Goal: Information Seeking & Learning: Check status

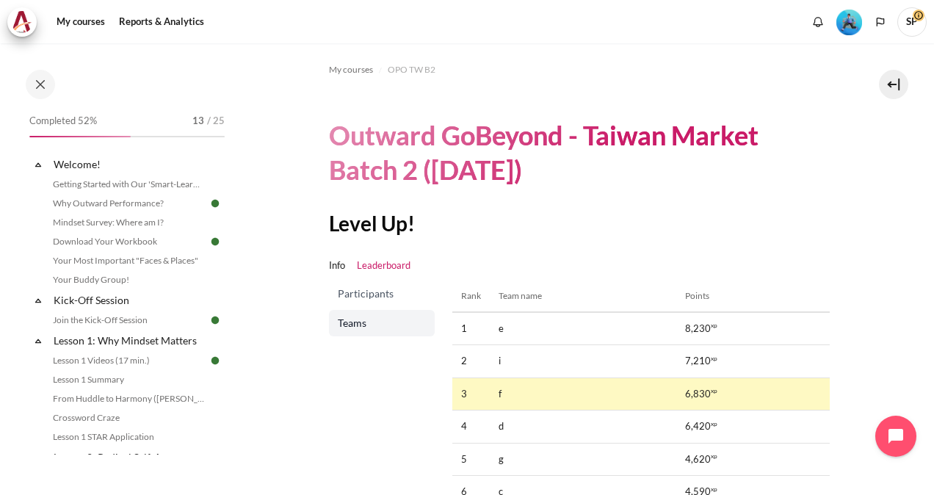
click at [847, 21] on img "Level #3" at bounding box center [849, 23] width 26 height 26
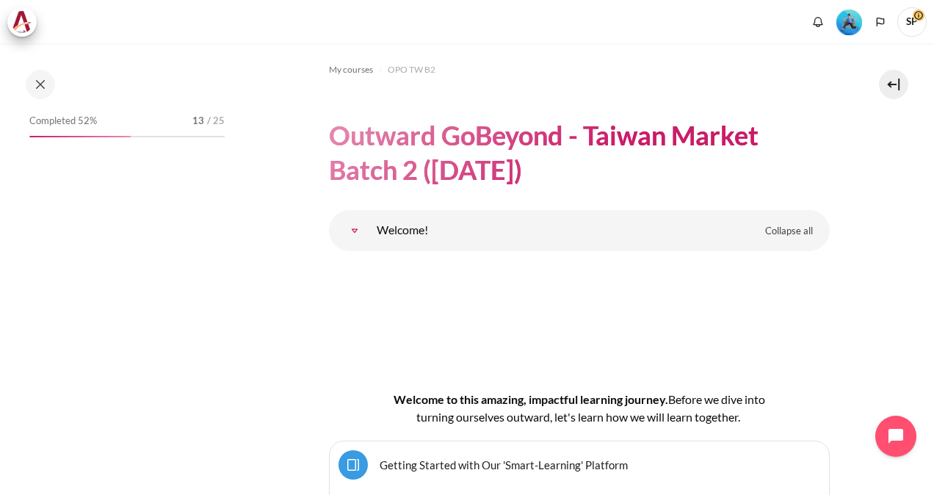
click at [845, 22] on img "Level #3" at bounding box center [849, 23] width 26 height 26
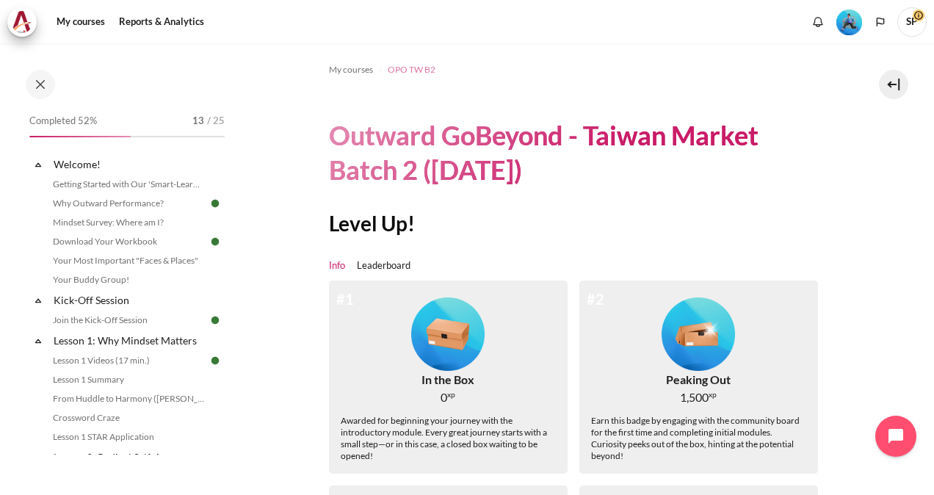
click at [405, 72] on span "OPO TW B2" at bounding box center [412, 69] width 48 height 13
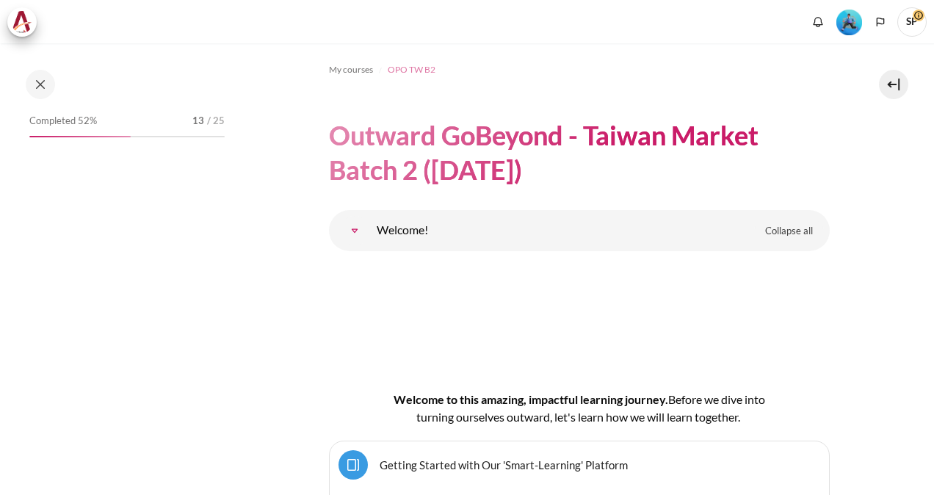
click at [413, 68] on span "OPO TW B2" at bounding box center [412, 69] width 48 height 13
click at [846, 26] on img "Level #3" at bounding box center [849, 23] width 26 height 26
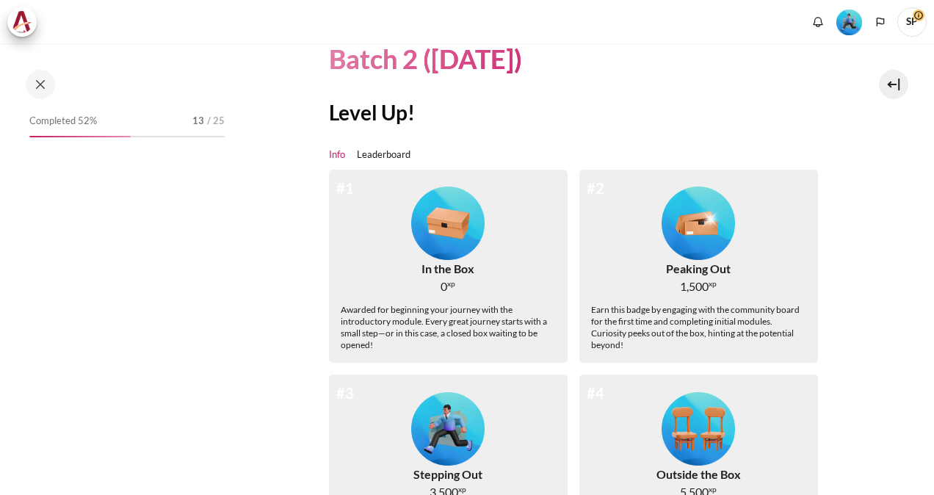
scroll to position [220, 0]
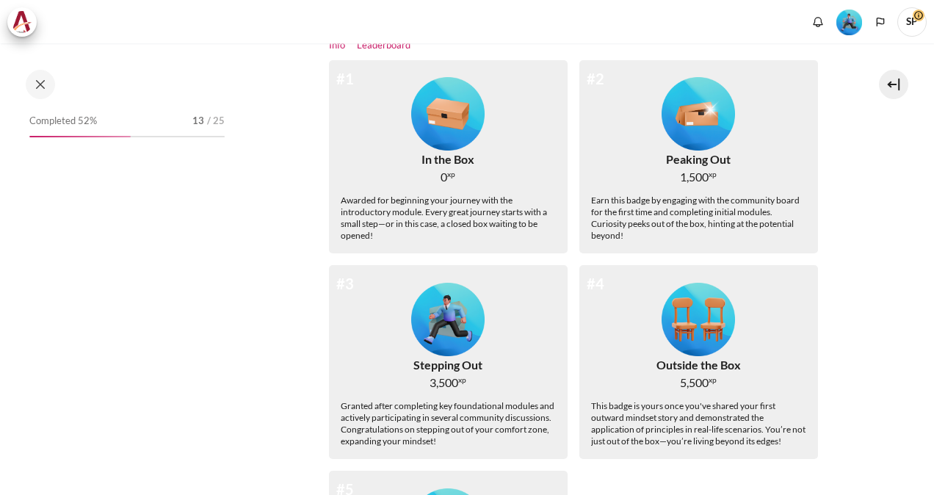
click at [391, 48] on link "Leaderboard" at bounding box center [384, 45] width 54 height 15
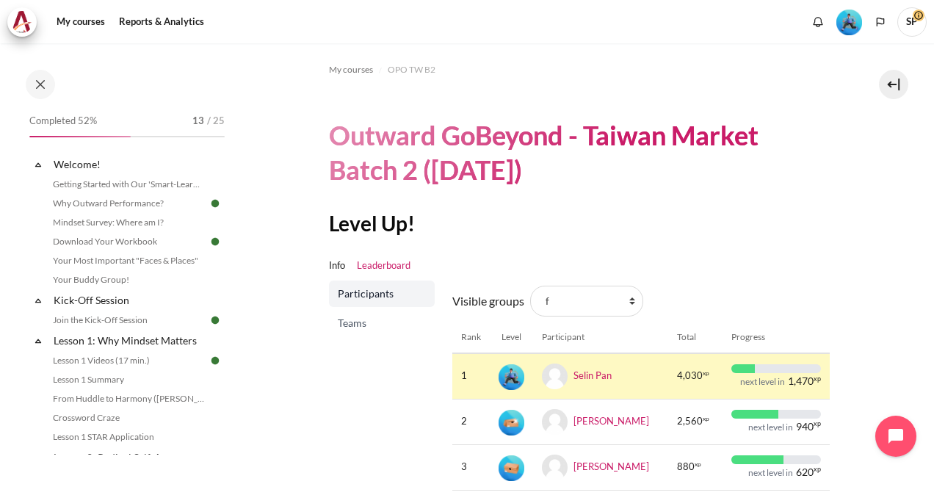
click at [375, 319] on span "Teams" at bounding box center [383, 323] width 91 height 15
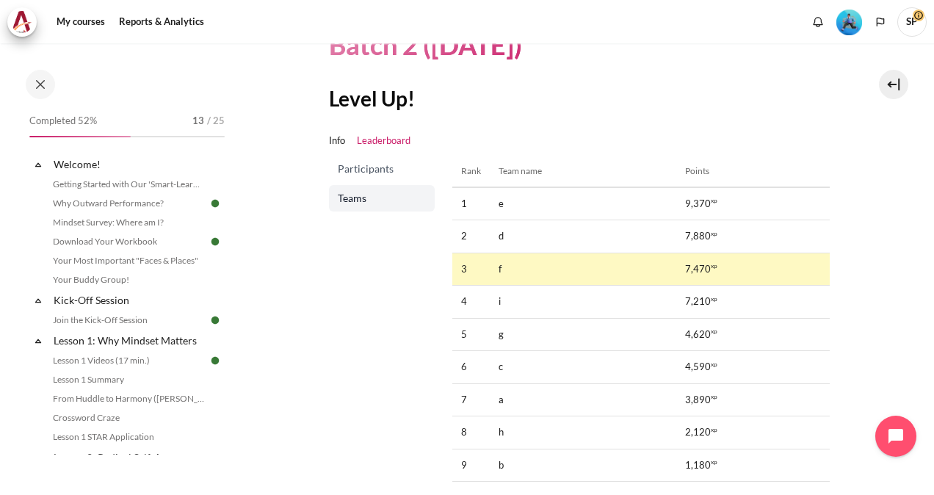
scroll to position [147, 0]
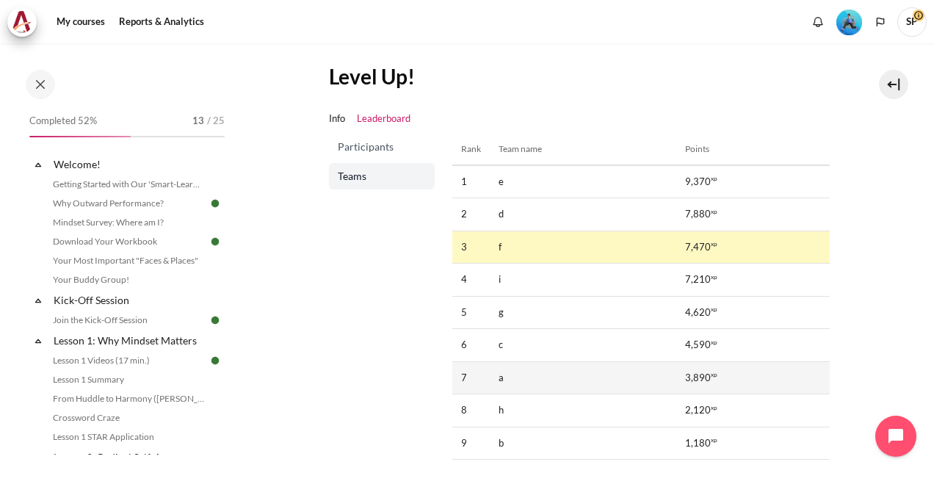
click at [495, 380] on td "a" at bounding box center [583, 377] width 187 height 33
click at [503, 379] on td "a" at bounding box center [583, 377] width 187 height 33
click at [463, 379] on td "7" at bounding box center [470, 377] width 37 height 33
click at [700, 376] on span "3,890" at bounding box center [698, 378] width 26 height 15
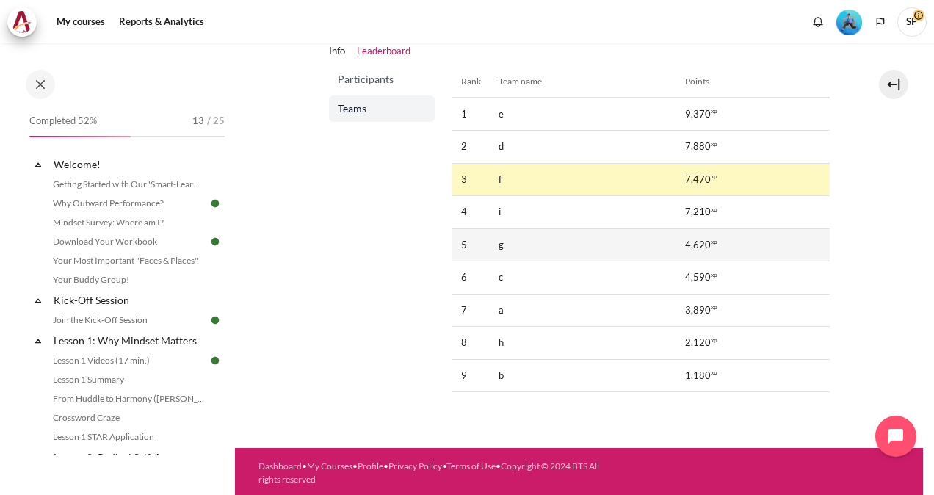
scroll to position [68, 0]
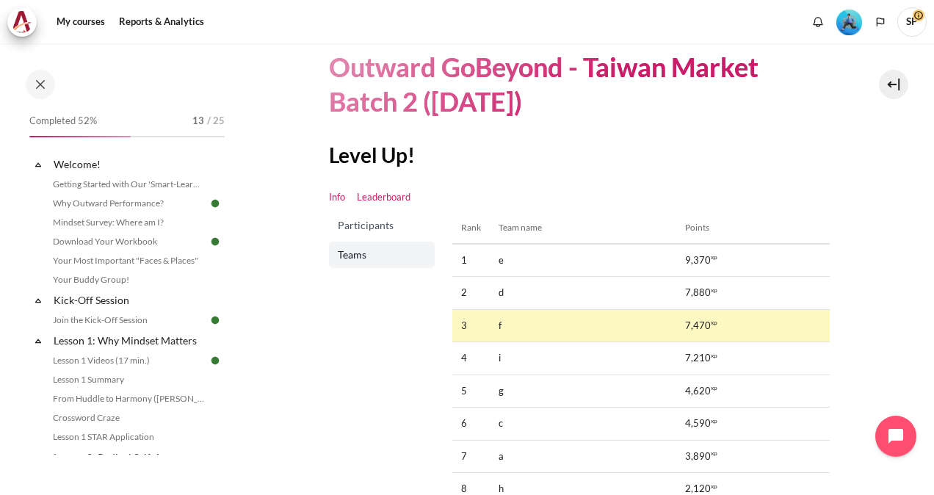
click at [334, 197] on link "Info" at bounding box center [337, 197] width 16 height 15
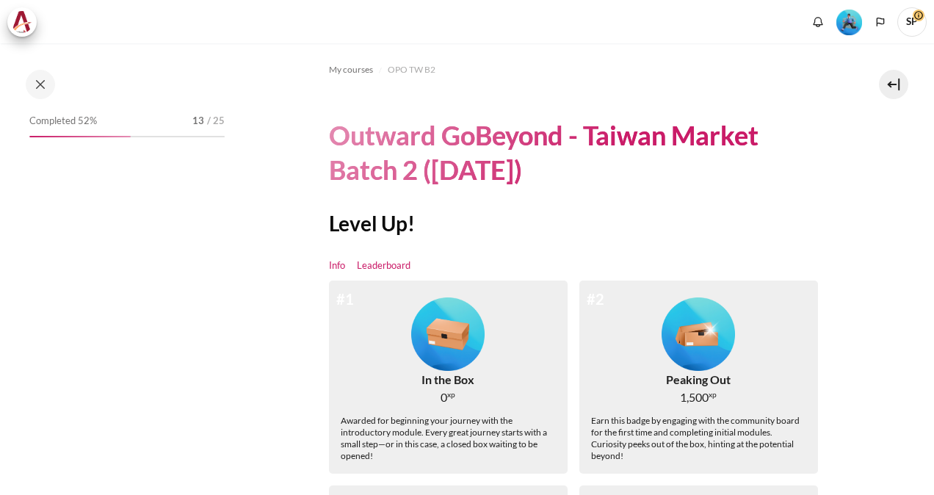
click at [386, 268] on link "Leaderboard" at bounding box center [384, 265] width 54 height 15
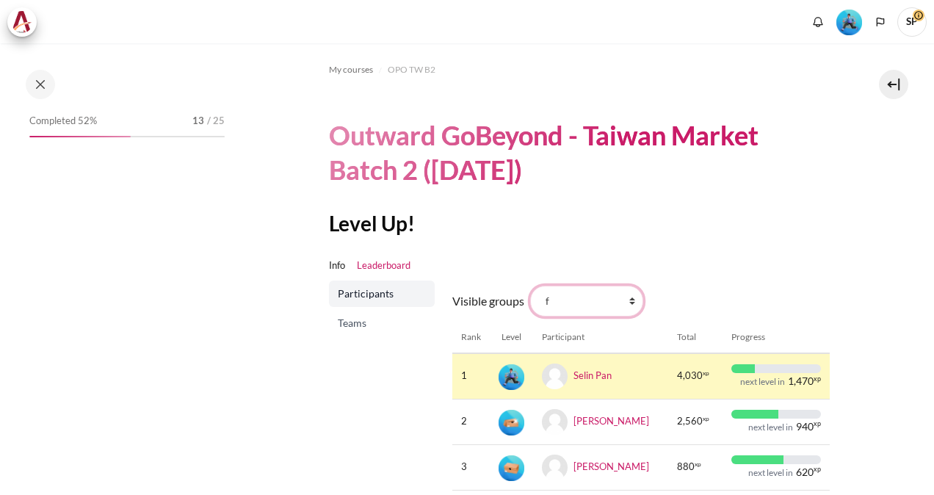
click at [627, 301] on select "All participants f 1 2 3 4 5 6 7 8 9 a b c d e g h i" at bounding box center [586, 301] width 113 height 31
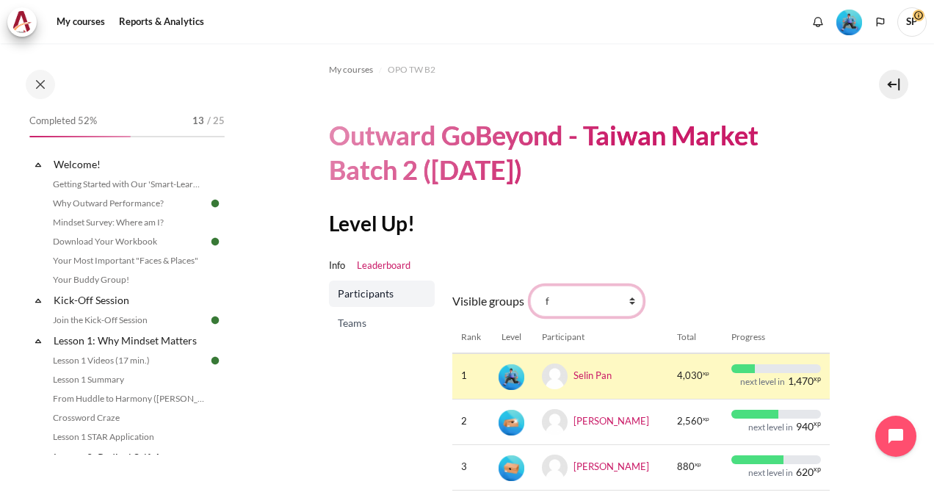
select select "4970"
click at [530, 286] on select "All participants f 1 2 3 4 5 6 7 8 9 a b c d e g h i" at bounding box center [586, 301] width 113 height 31
click at [764, 267] on ul "Info Leaderboard" at bounding box center [579, 265] width 501 height 29
click at [315, 325] on section "My courses OPO TW B2 Outward GoBeyond - Taiwan Market Batch 2 ([DATE]) Level Up…" at bounding box center [579, 283] width 688 height 481
click at [363, 322] on span "Teams" at bounding box center [383, 323] width 91 height 15
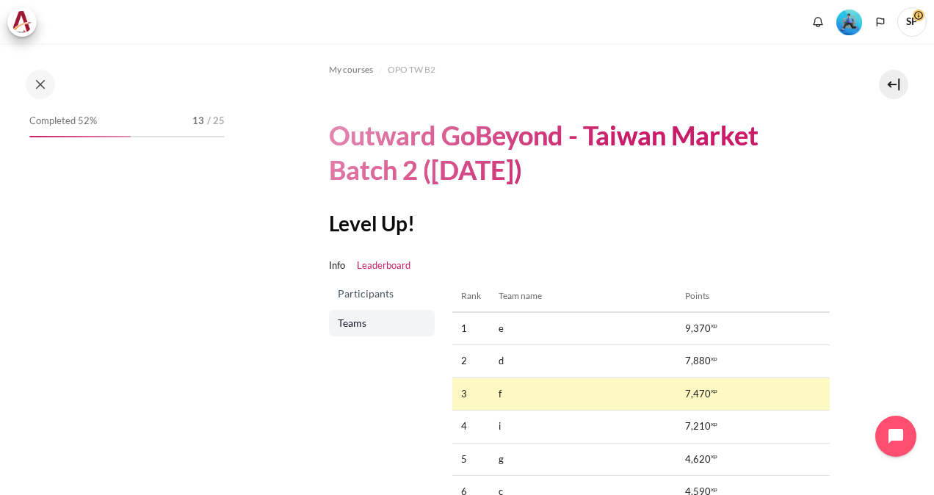
click at [385, 295] on span "Participants" at bounding box center [383, 293] width 91 height 15
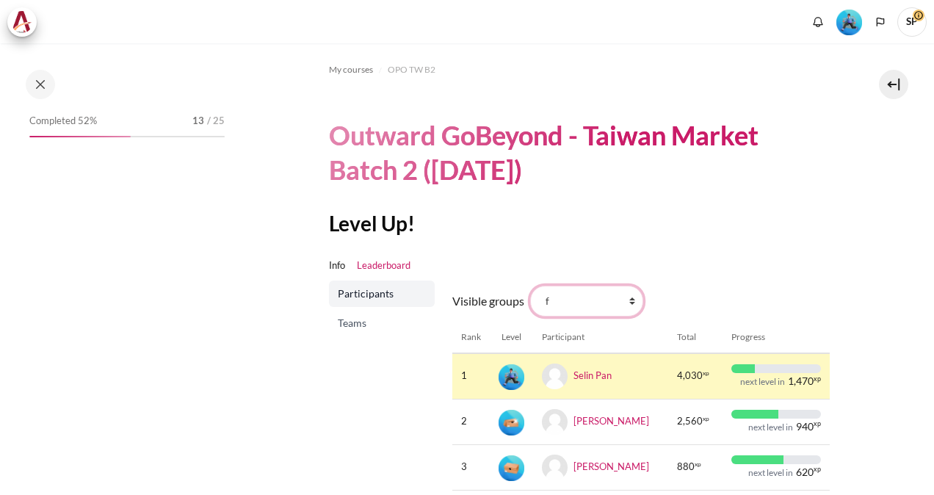
click at [627, 301] on select "All participants f 1 2 3 4 5 6 7 8 9 a b c d e g h i" at bounding box center [586, 301] width 113 height 31
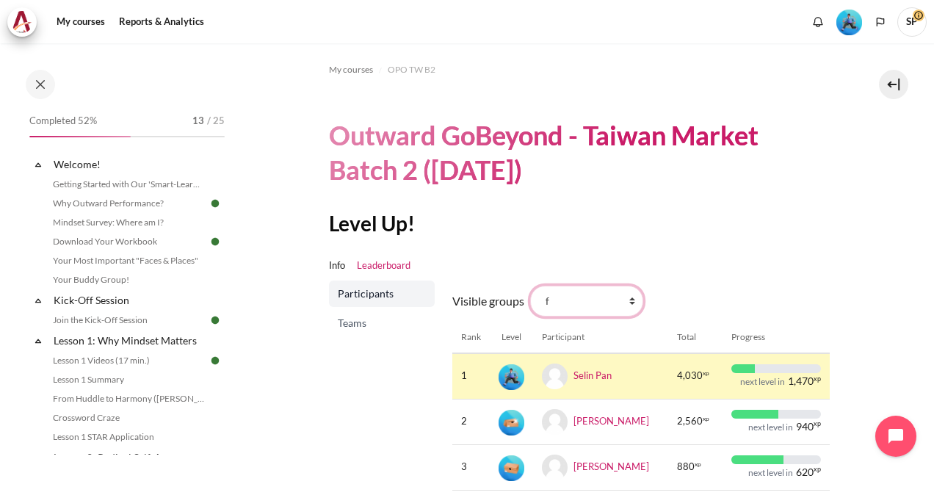
select select "4970"
click at [530, 286] on select "All participants f 1 2 3 4 5 6 7 8 9 a b c d e g h i" at bounding box center [586, 301] width 113 height 31
click at [701, 276] on ul "Info Leaderboard" at bounding box center [579, 265] width 501 height 29
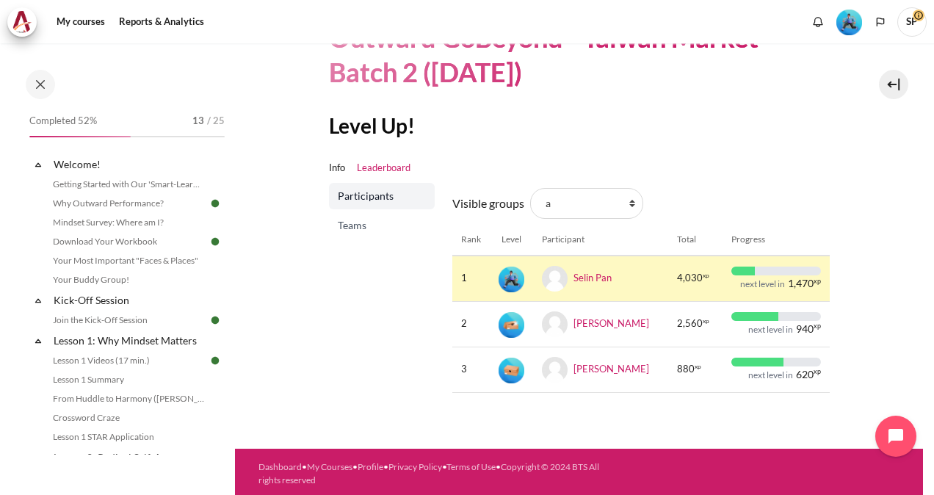
scroll to position [100, 0]
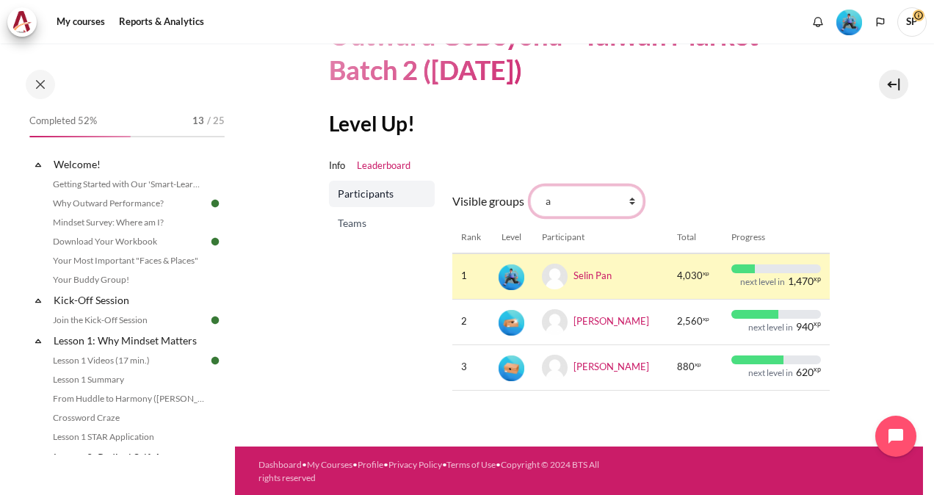
click at [595, 211] on select "All participants f 1 2 3 4 5 6 7 8 9 a b c d e g h i" at bounding box center [586, 201] width 113 height 31
click at [702, 181] on div "Visible groups All participants f 1 2 3 4 5 6 7 8 9 a b c d e g h i Rank Level …" at bounding box center [640, 292] width 377 height 222
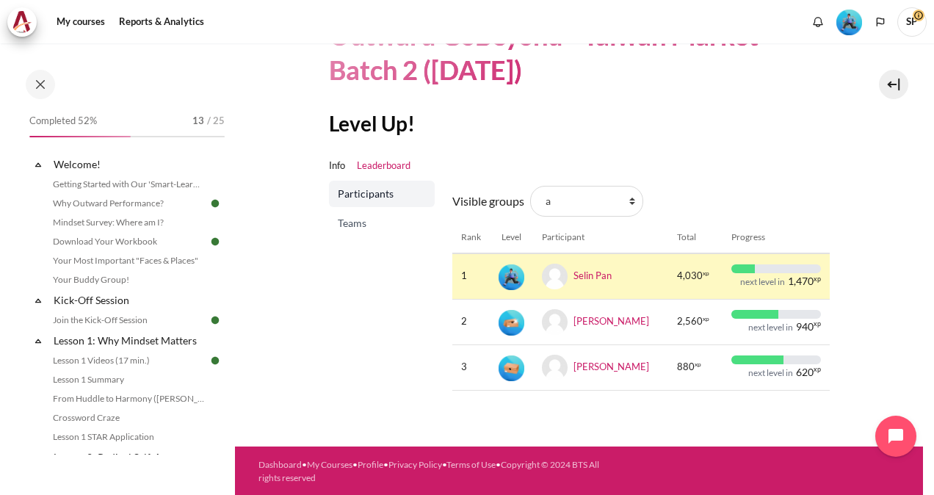
click at [702, 181] on div "Visible groups All participants f 1 2 3 4 5 6 7 8 9 a b c d e g h i Rank Level …" at bounding box center [640, 292] width 377 height 222
drag, startPoint x: 702, startPoint y: 181, endPoint x: 690, endPoint y: 173, distance: 13.9
click at [690, 173] on ul "Info Leaderboard" at bounding box center [579, 165] width 501 height 29
click at [320, 281] on section "My courses OPO TW B2 Outward GoBeyond - Taiwan Market Batch 2 (Sep 2025) Level …" at bounding box center [579, 183] width 688 height 481
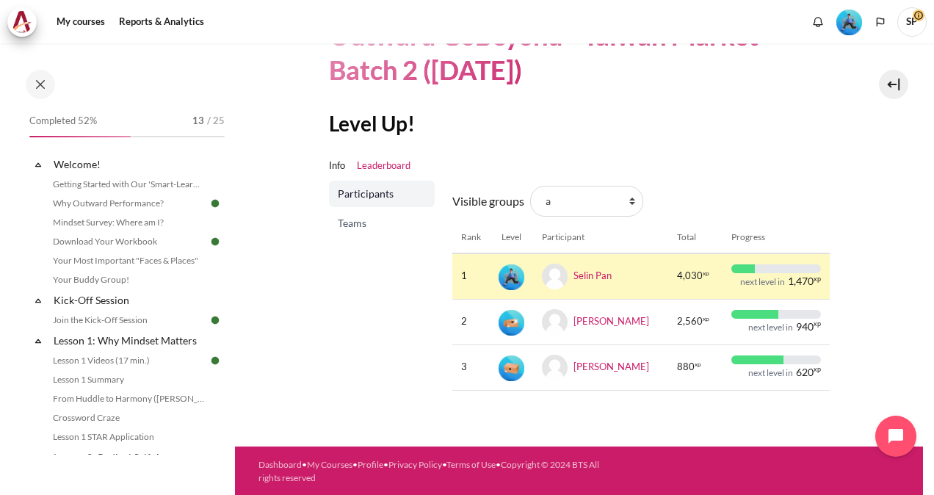
click at [918, 21] on span "SP" at bounding box center [911, 21] width 29 height 12
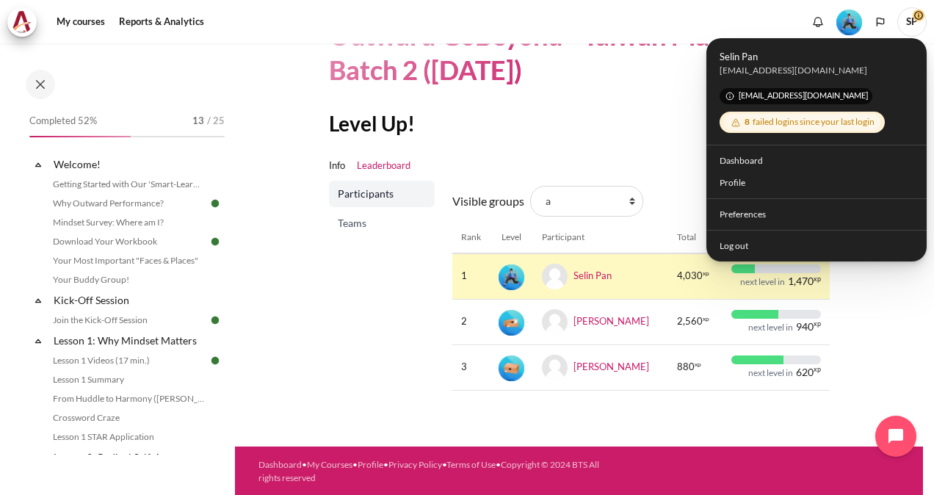
click at [774, 127] on div "8 failed logins since your last login" at bounding box center [802, 122] width 156 height 17
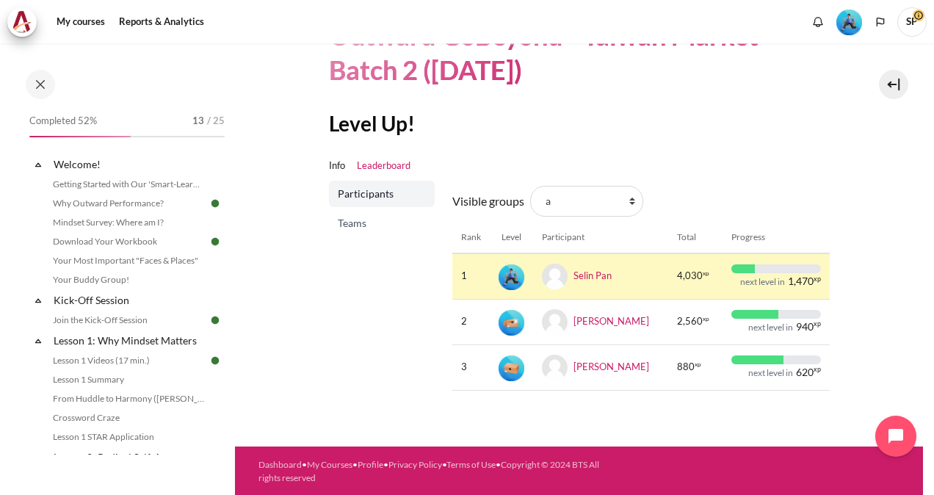
click at [923, 15] on span "SP" at bounding box center [911, 21] width 29 height 12
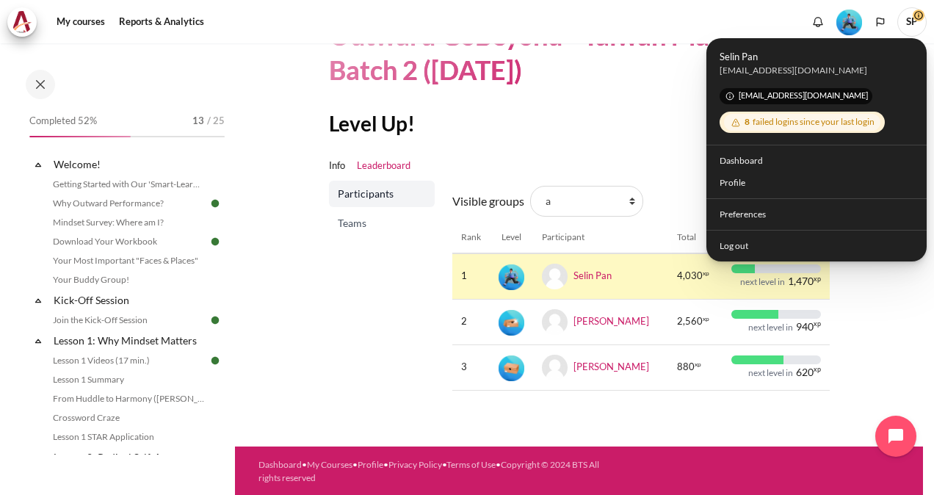
click at [774, 127] on div "8 failed logins since your last login" at bounding box center [802, 122] width 156 height 17
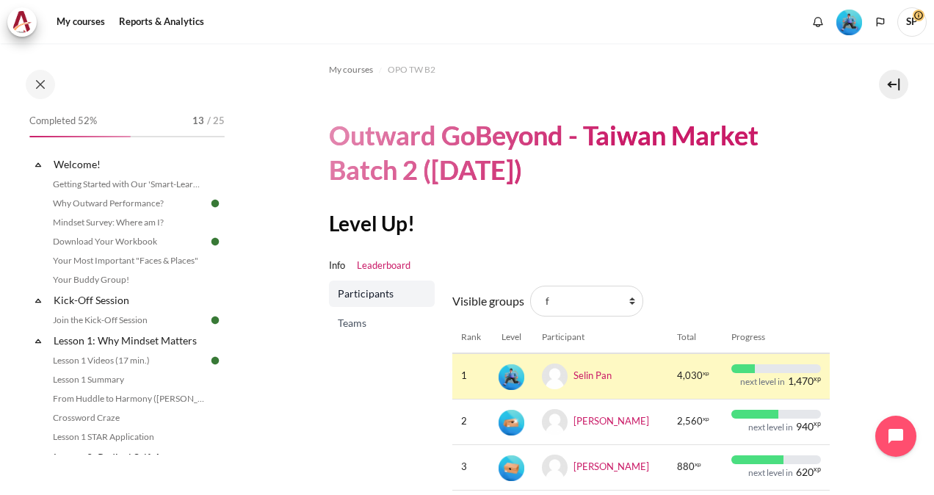
click at [911, 25] on span "SP" at bounding box center [911, 21] width 29 height 29
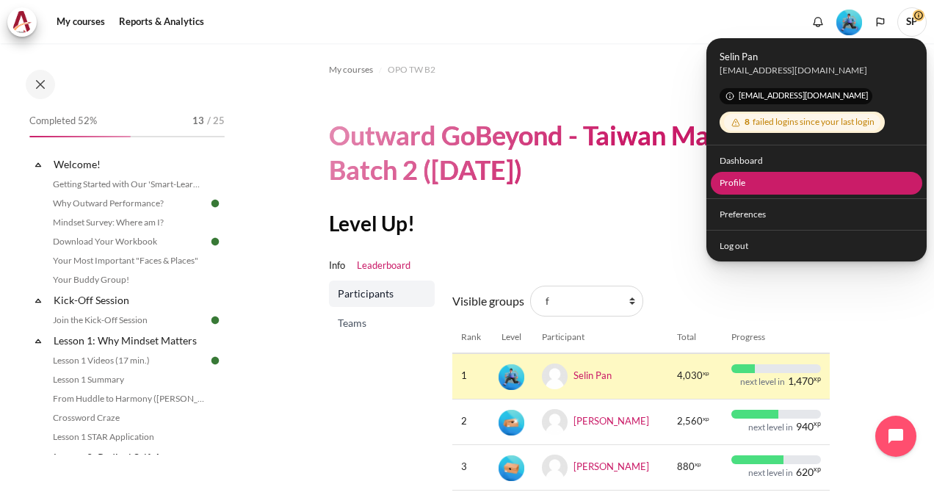
click at [747, 185] on link "Profile" at bounding box center [817, 183] width 212 height 23
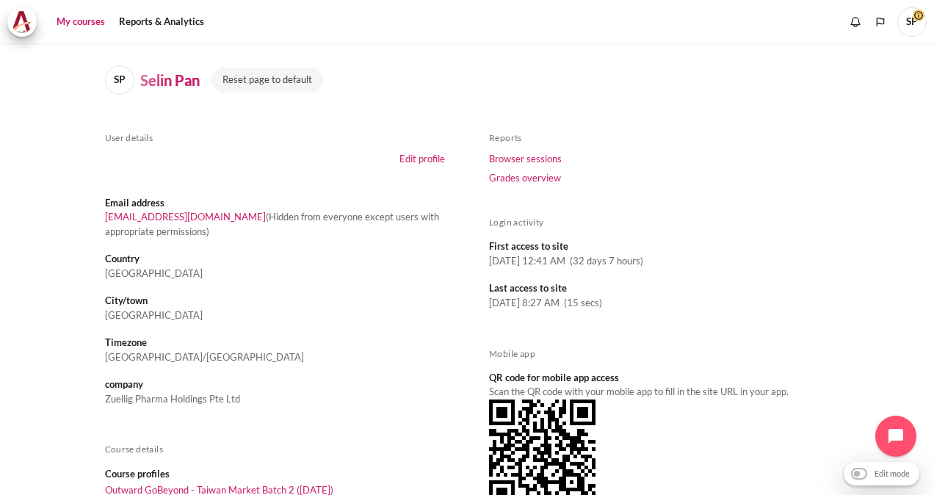
click at [97, 18] on link "My courses" at bounding box center [80, 21] width 59 height 29
